Goal: Task Accomplishment & Management: Use online tool/utility

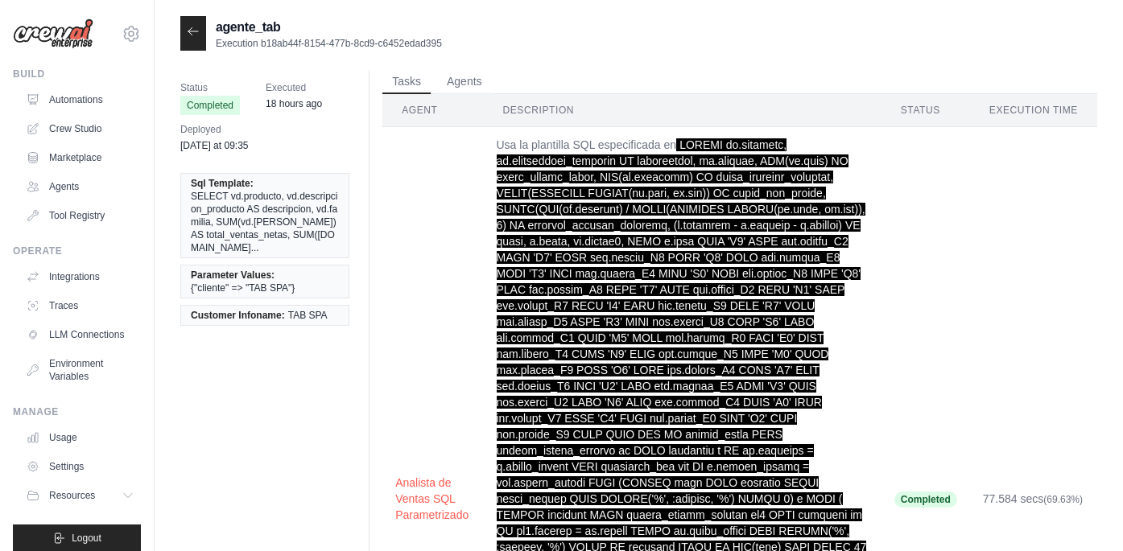
scroll to position [2, 0]
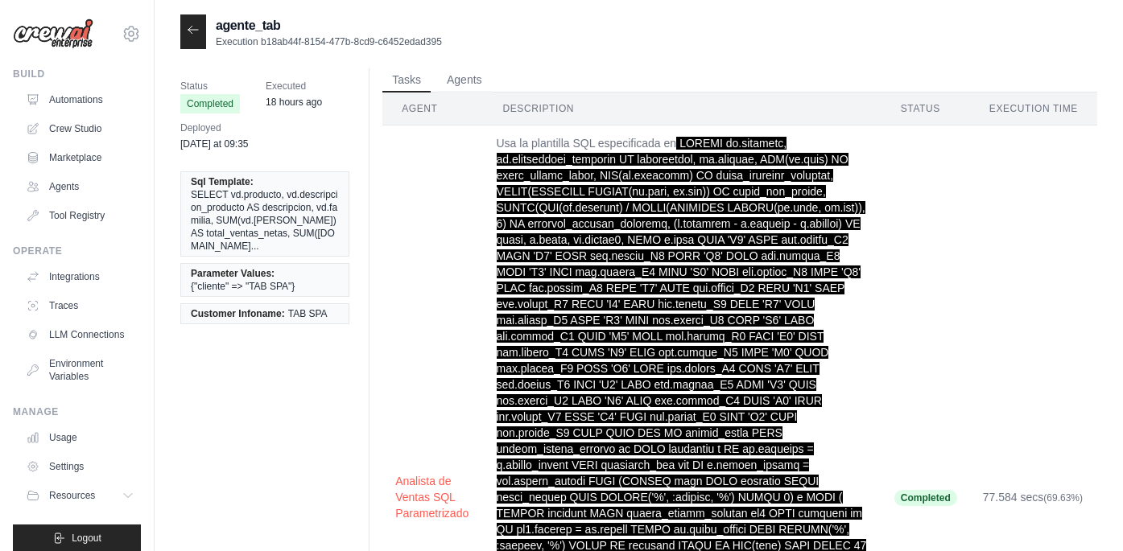
click at [192, 38] on div at bounding box center [193, 31] width 26 height 35
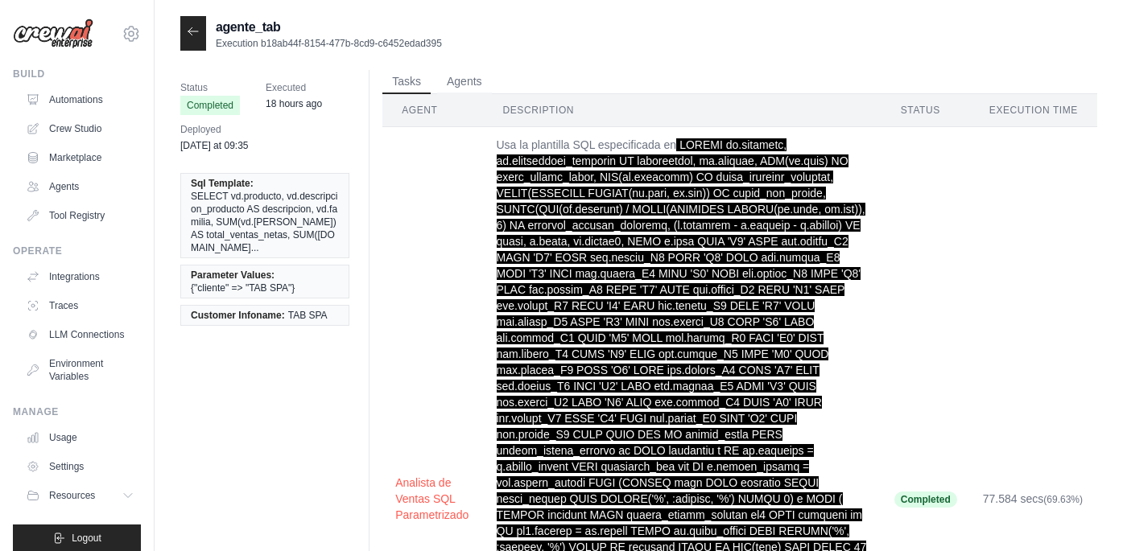
click at [191, 31] on icon at bounding box center [193, 31] width 13 height 13
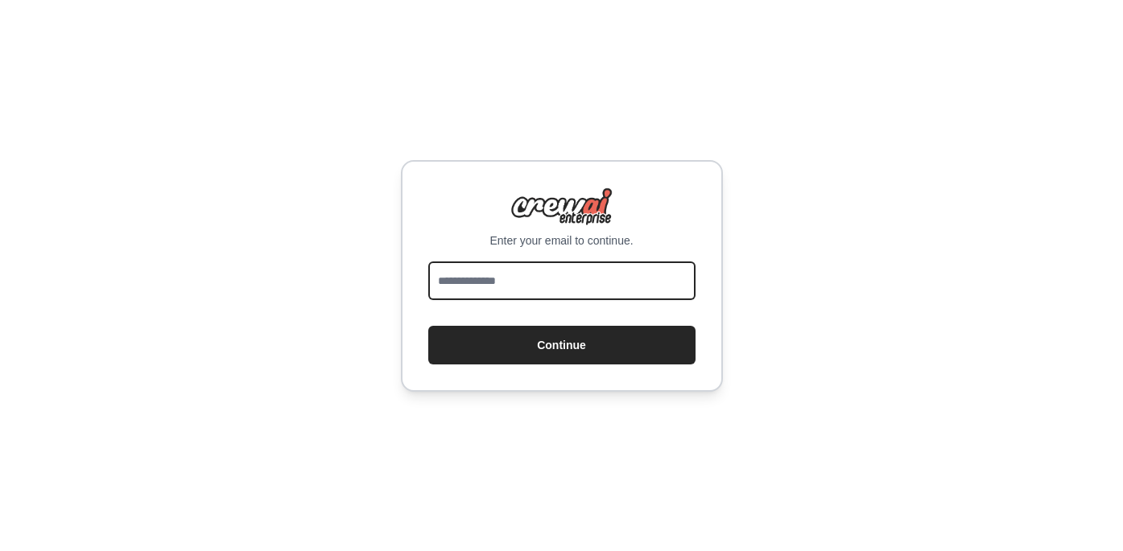
type input "**********"
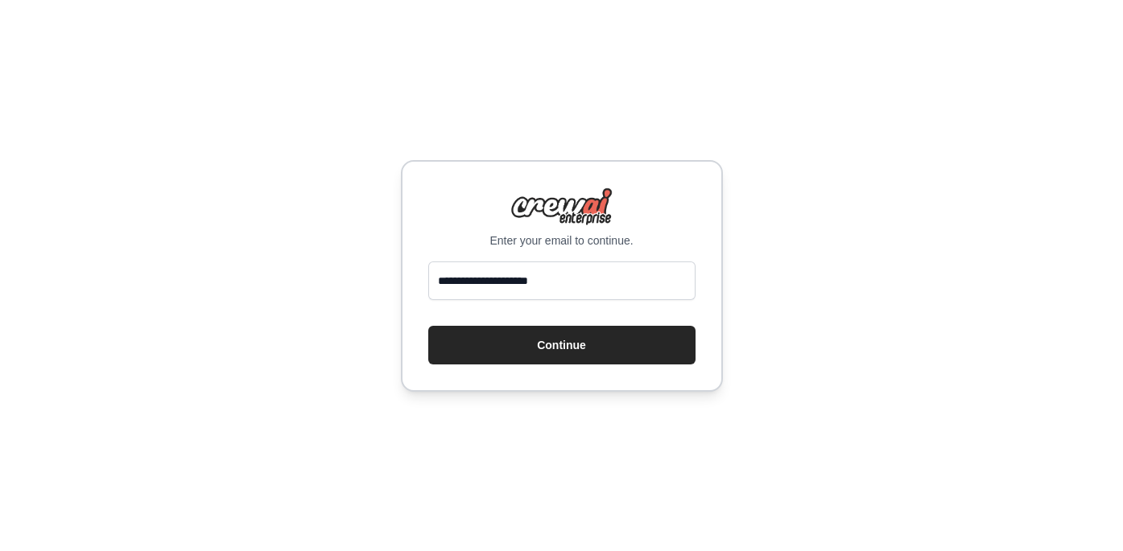
click at [561, 345] on button "Continue" at bounding box center [561, 345] width 267 height 39
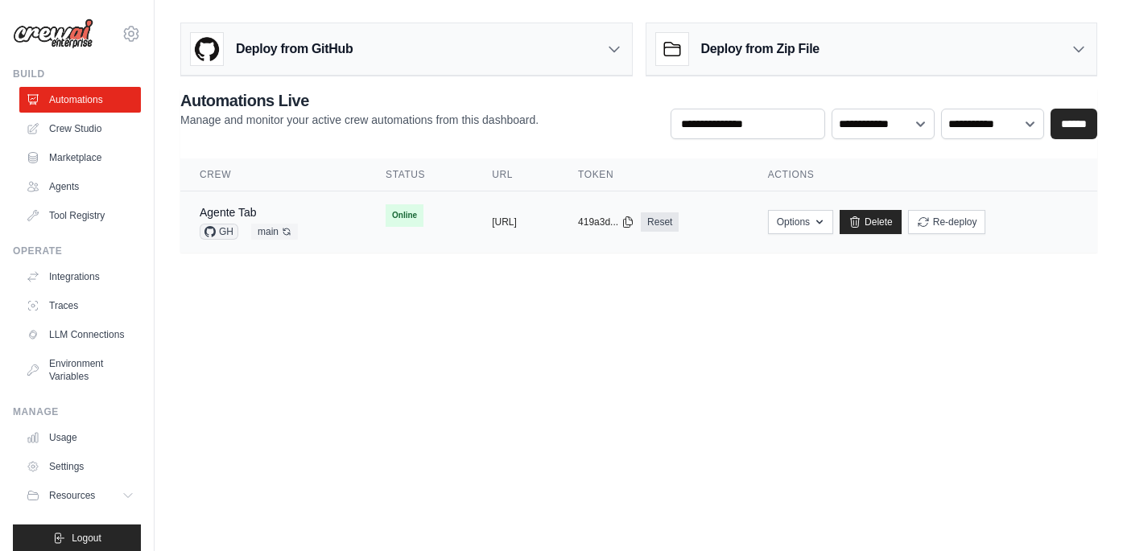
click at [403, 216] on td "Online" at bounding box center [419, 216] width 106 height 48
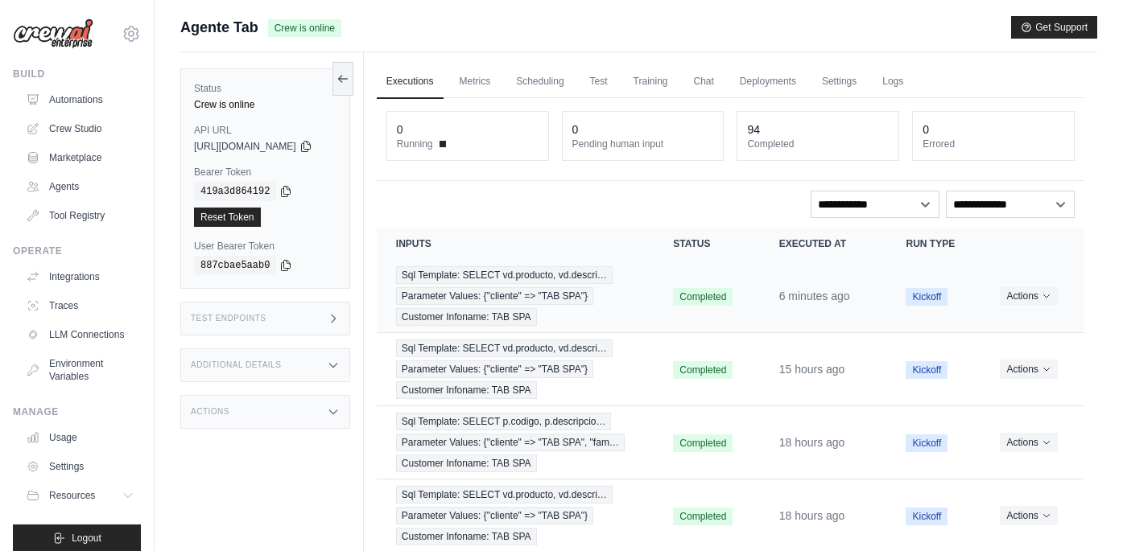
click at [526, 279] on span "Sql Template: SELECT vd.producto, vd.descri…" at bounding box center [504, 275] width 217 height 18
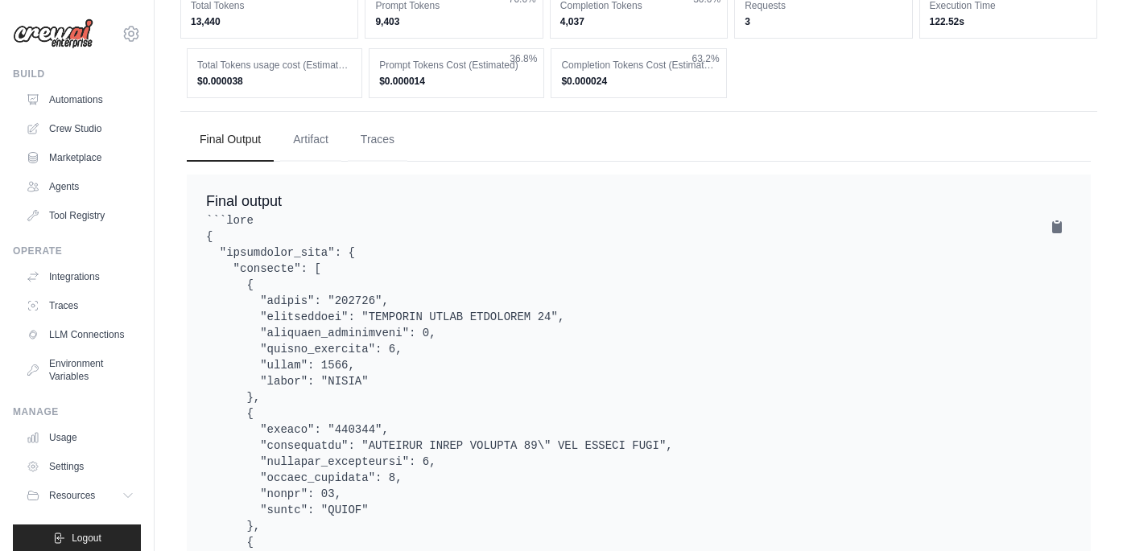
scroll to position [973, 0]
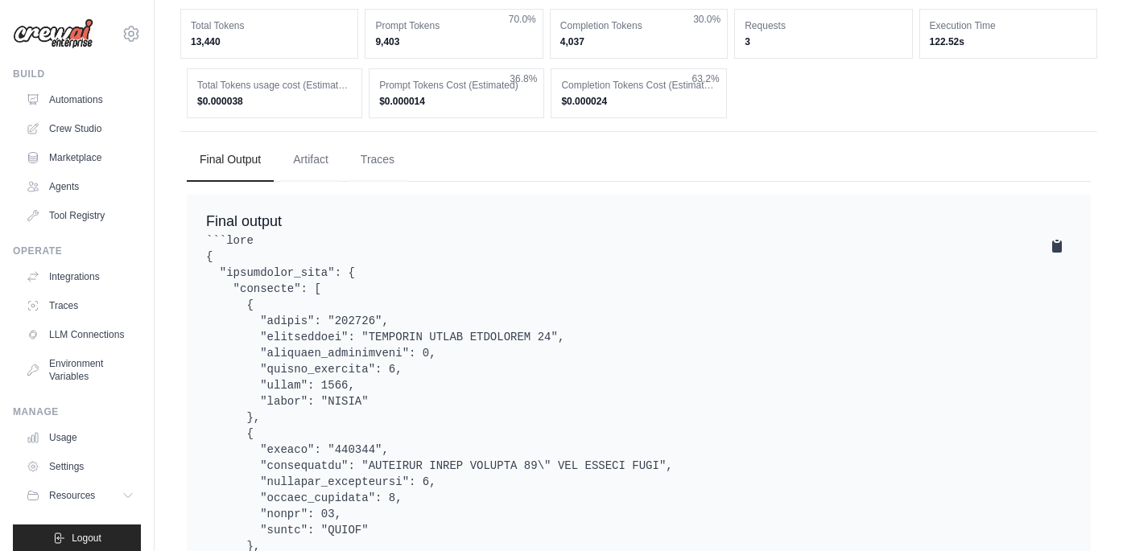
click at [1055, 250] on icon at bounding box center [1057, 247] width 10 height 12
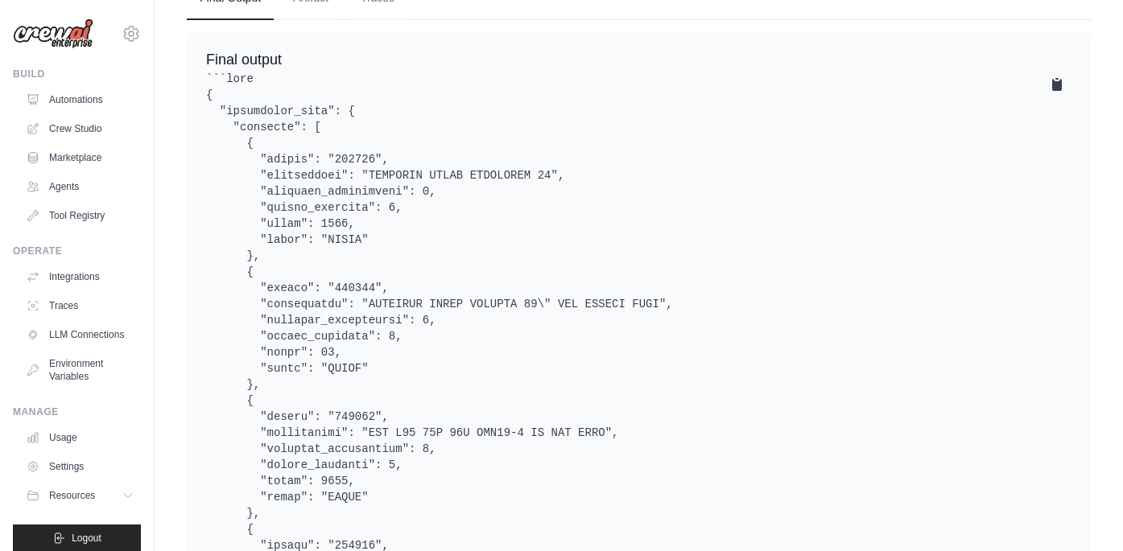
scroll to position [911, 0]
